Goal: Transaction & Acquisition: Subscribe to service/newsletter

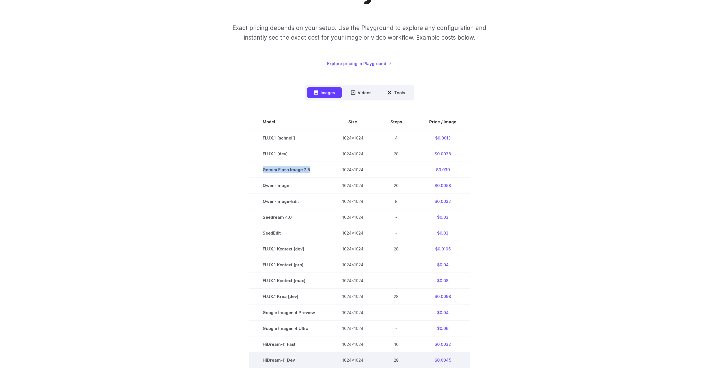
scroll to position [85, 0]
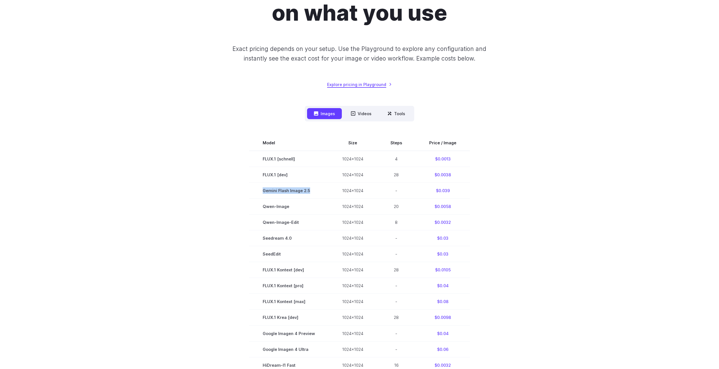
click at [365, 83] on link "Explore pricing in Playground" at bounding box center [359, 84] width 65 height 7
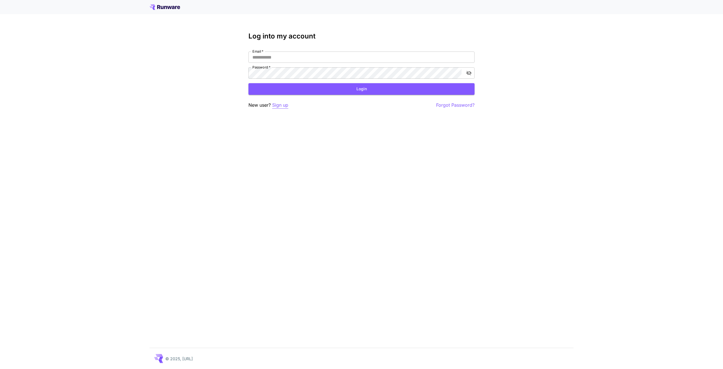
click at [279, 107] on p "Sign up" at bounding box center [280, 104] width 16 height 7
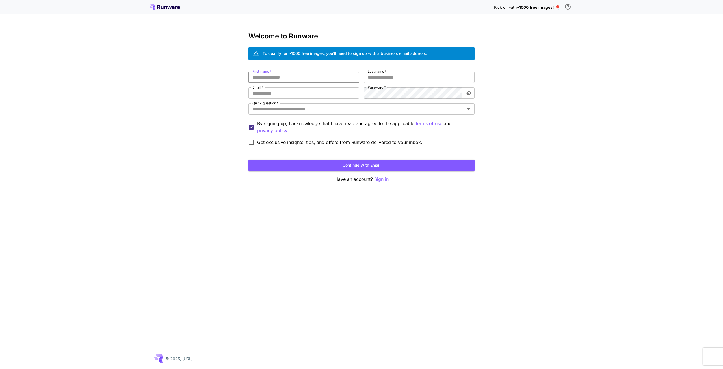
click at [309, 74] on input "First name   *" at bounding box center [303, 77] width 111 height 11
